Goal: Task Accomplishment & Management: Manage account settings

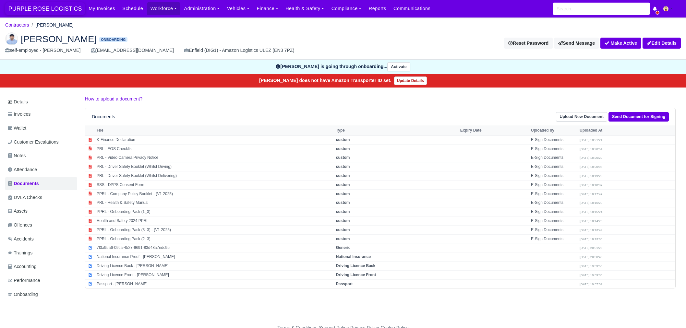
click at [63, 10] on span "PURPLE ROSE LOGISTICS" at bounding box center [45, 8] width 80 height 13
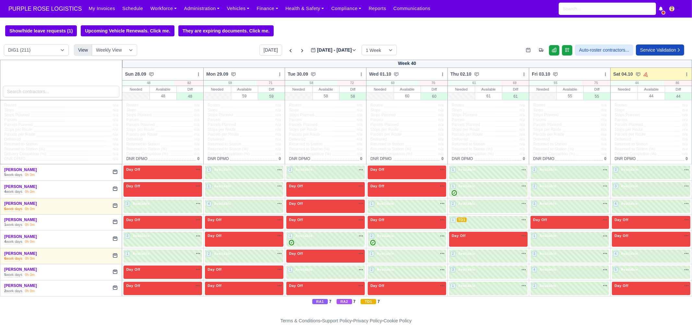
click at [75, 90] on input "search" at bounding box center [61, 92] width 117 height 12
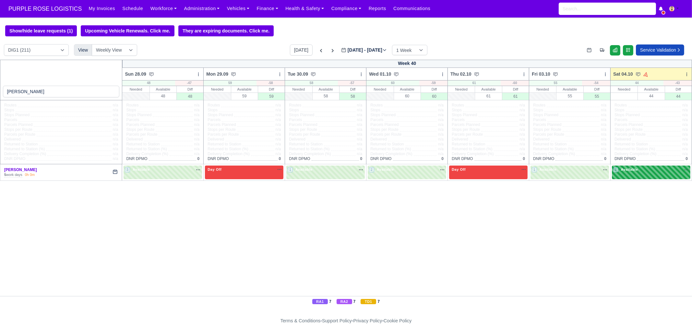
type input "[PERSON_NAME]"
click at [634, 175] on div "2 Available" at bounding box center [651, 171] width 79 height 13
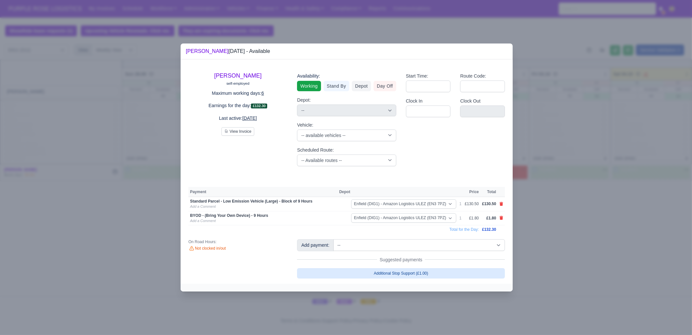
click at [437, 271] on link "Additional Stop Support (£1.00)" at bounding box center [401, 273] width 208 height 10
select select "1"
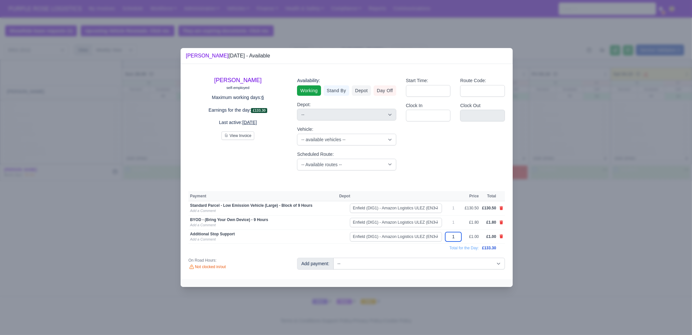
click at [462, 235] on input "1" at bounding box center [453, 236] width 16 height 9
type input "15"
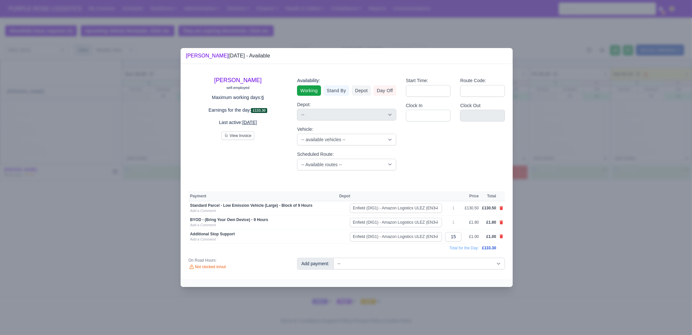
click at [569, 264] on div at bounding box center [346, 167] width 692 height 335
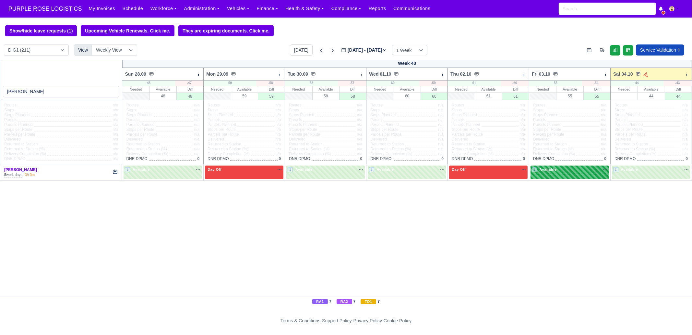
click at [574, 173] on div "1 Available na" at bounding box center [570, 170] width 76 height 7
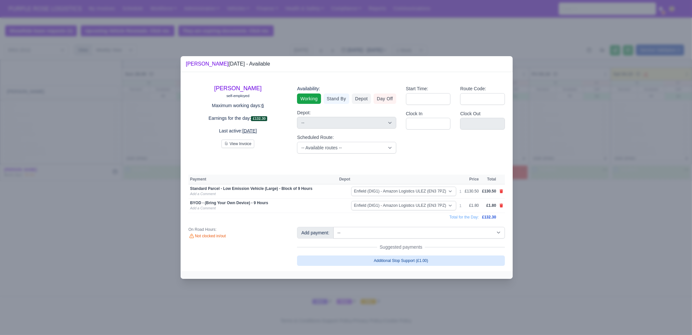
click at [443, 259] on link "Additional Stop Support (£1.00)" at bounding box center [401, 260] width 208 height 10
select select "1"
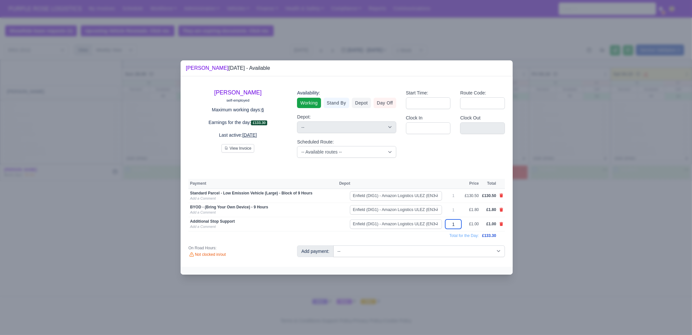
click at [460, 223] on input "1" at bounding box center [453, 223] width 16 height 9
type input "10"
type input "15"
click at [561, 255] on div at bounding box center [346, 167] width 692 height 335
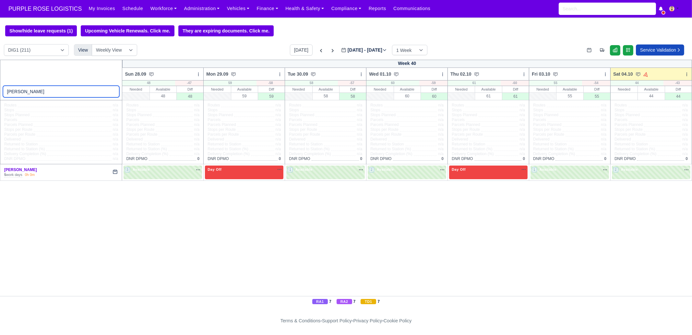
click at [73, 91] on input "[PERSON_NAME]" at bounding box center [61, 92] width 117 height 12
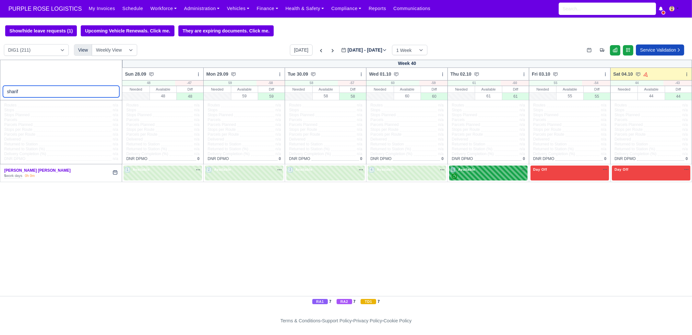
type input "sharif"
click at [490, 173] on div "5 Available na" at bounding box center [489, 173] width 76 height 12
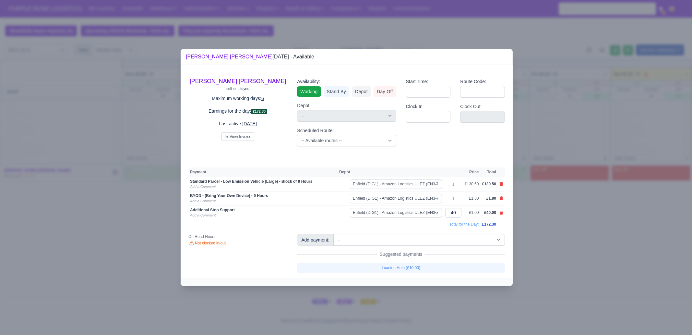
click at [574, 240] on div at bounding box center [346, 167] width 692 height 335
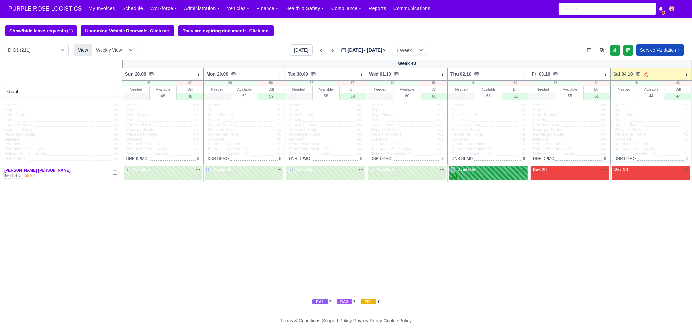
click at [493, 173] on div "5 Available na" at bounding box center [489, 173] width 76 height 12
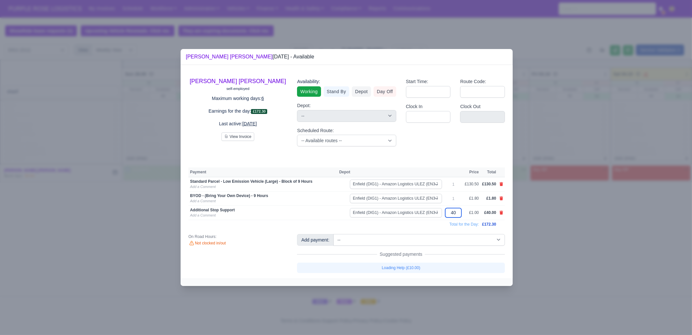
click at [459, 212] on input "40" at bounding box center [453, 212] width 16 height 9
type input "60"
click at [565, 222] on div at bounding box center [346, 167] width 692 height 335
